Goal: Task Accomplishment & Management: Manage account settings

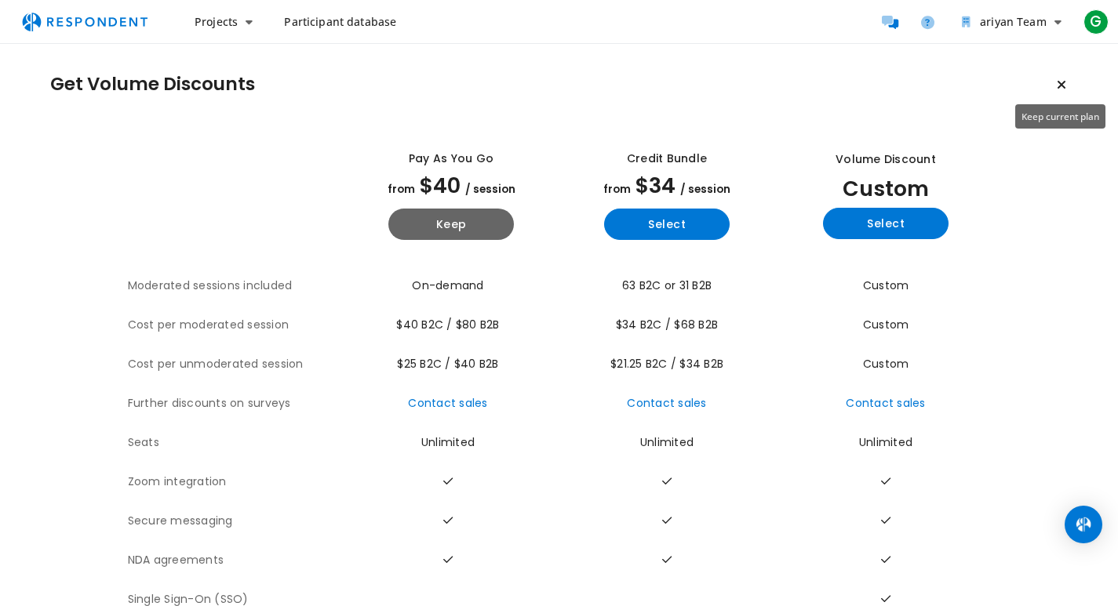
click at [1065, 78] on icon "Keep current plan" at bounding box center [1061, 84] width 9 height 13
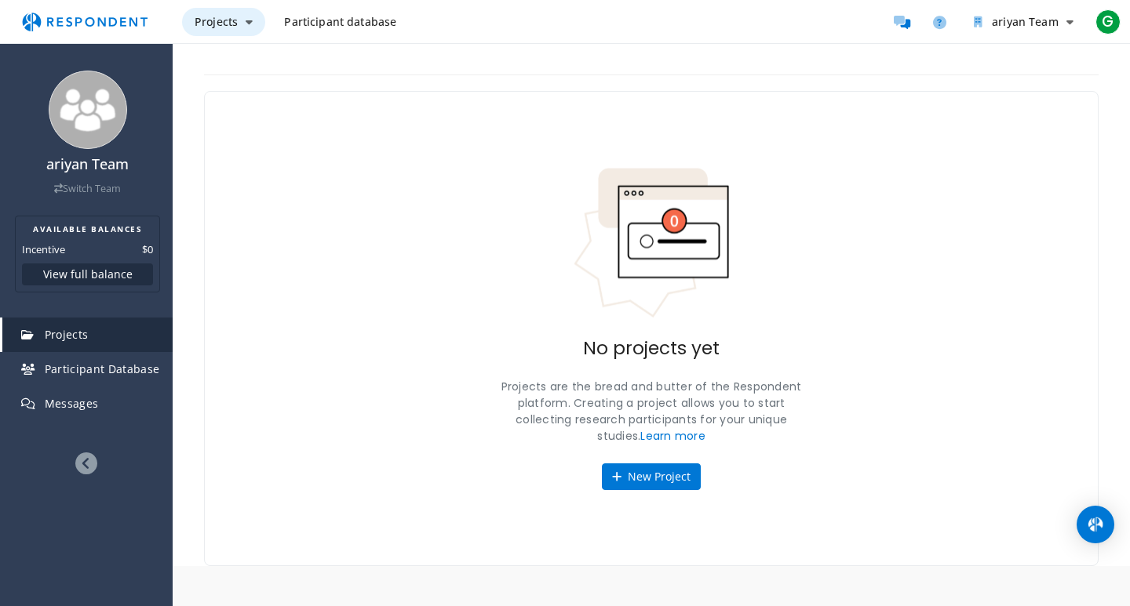
click at [233, 31] on button "Projects" at bounding box center [223, 22] width 83 height 28
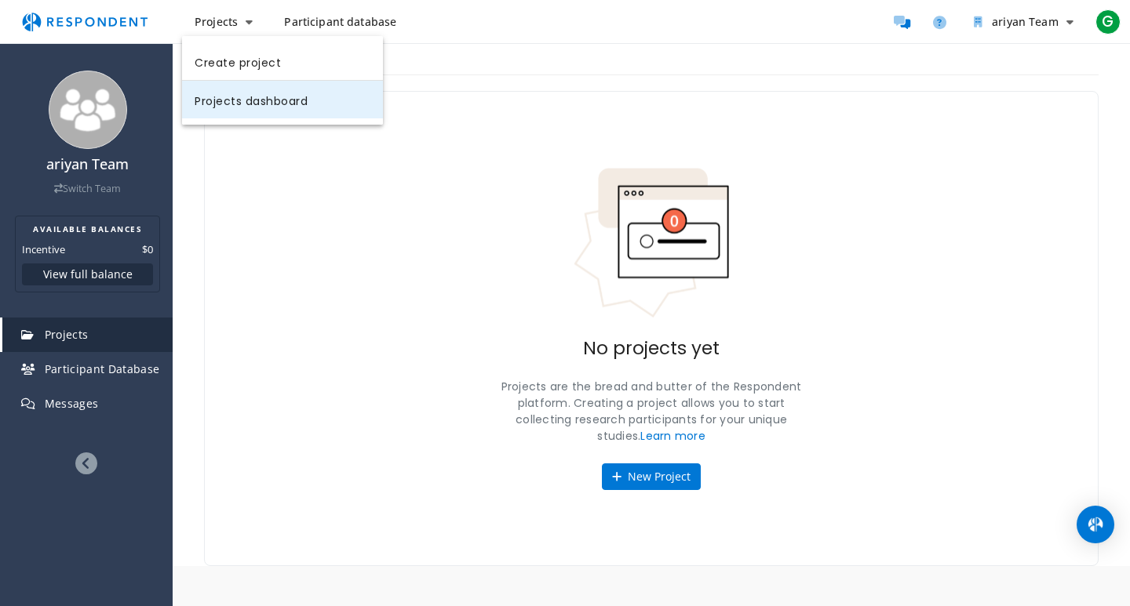
click at [243, 117] on link "Projects dashboard" at bounding box center [282, 100] width 201 height 38
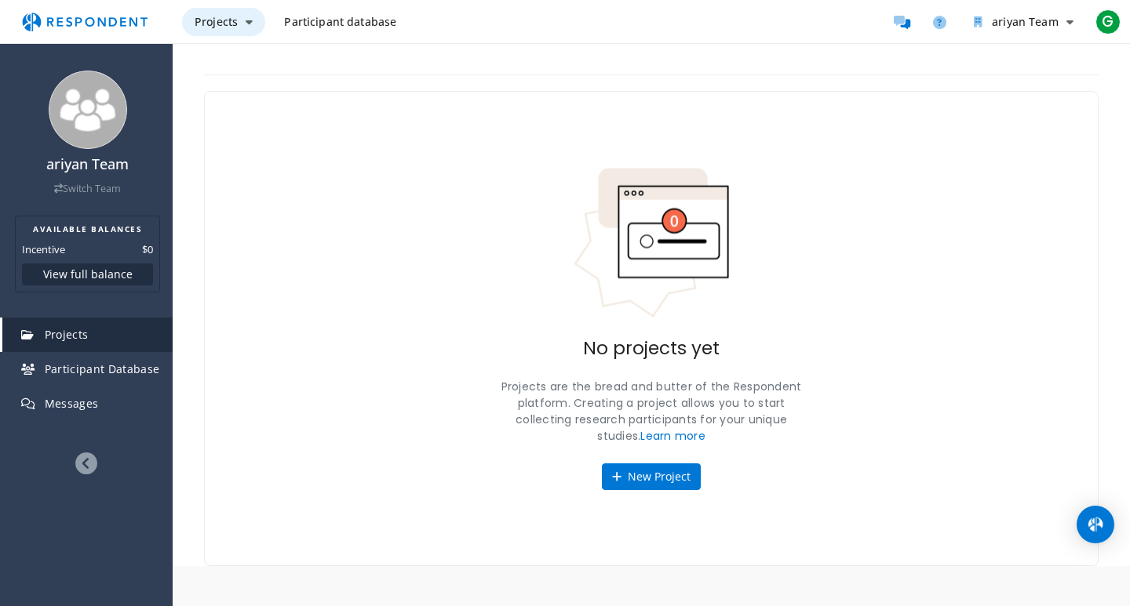
click at [251, 17] on icon "Main navigation" at bounding box center [249, 21] width 7 height 11
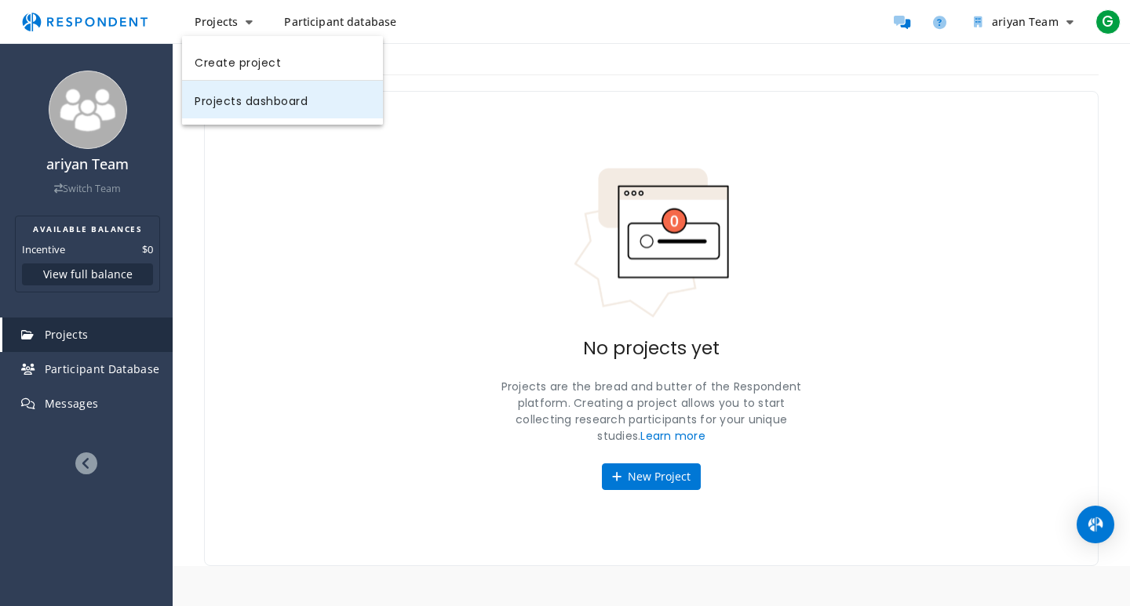
click at [282, 100] on link "Projects dashboard" at bounding box center [282, 100] width 201 height 38
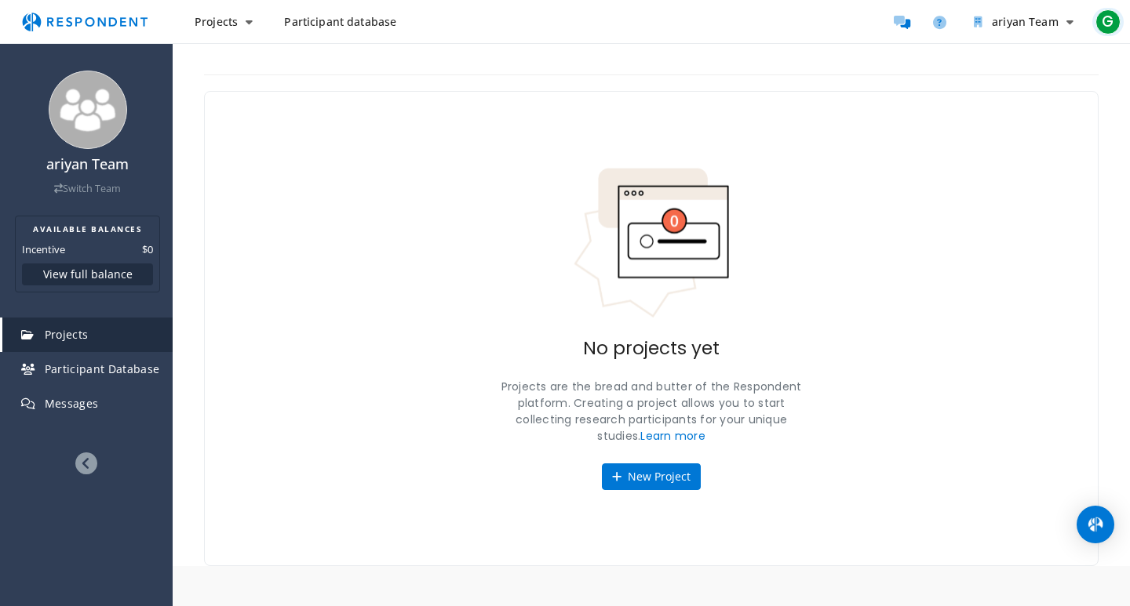
click at [1108, 16] on span "G" at bounding box center [1107, 21] width 25 height 25
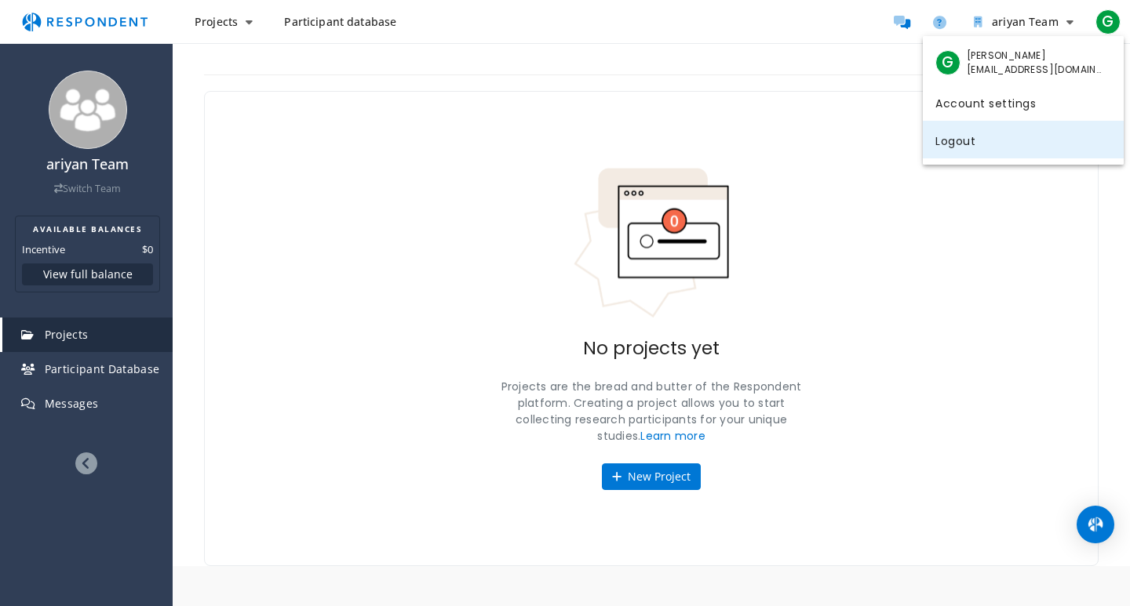
click at [963, 148] on link "Logout" at bounding box center [1023, 140] width 201 height 38
